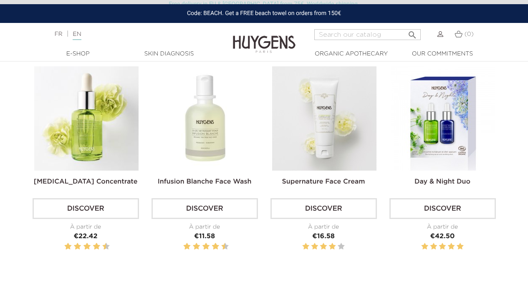
scroll to position [258, 0]
click at [345, 160] on img at bounding box center [324, 119] width 104 height 104
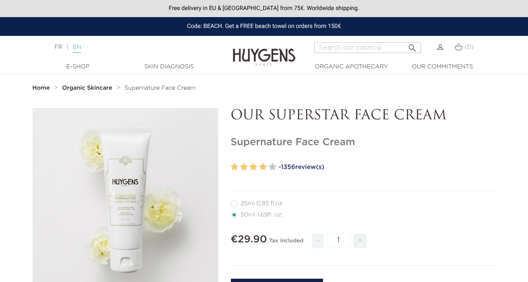
click at [80, 50] on link "EN" at bounding box center [77, 48] width 8 height 9
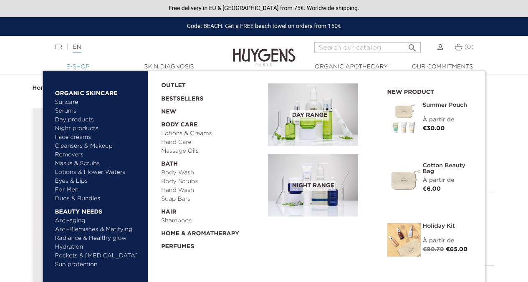
click at [81, 68] on link "  E-Shop" at bounding box center [77, 67] width 83 height 9
